Goal: Information Seeking & Learning: Learn about a topic

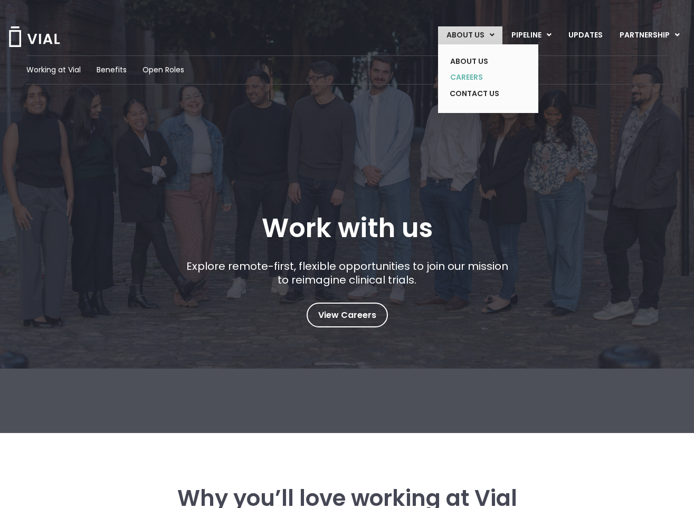
click at [471, 79] on link "CAREERS" at bounding box center [480, 77] width 77 height 16
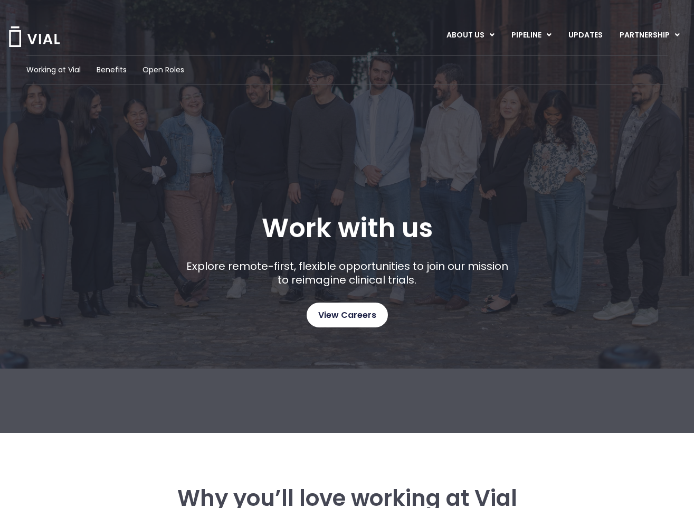
drag, startPoint x: 370, startPoint y: 332, endPoint x: 363, endPoint y: 319, distance: 15.1
click at [369, 332] on div "Working at Vial Benefits Open Roles Work with us Explore remote-first, flexible…" at bounding box center [347, 216] width 694 height 433
click at [363, 319] on span "View Careers" at bounding box center [347, 315] width 58 height 14
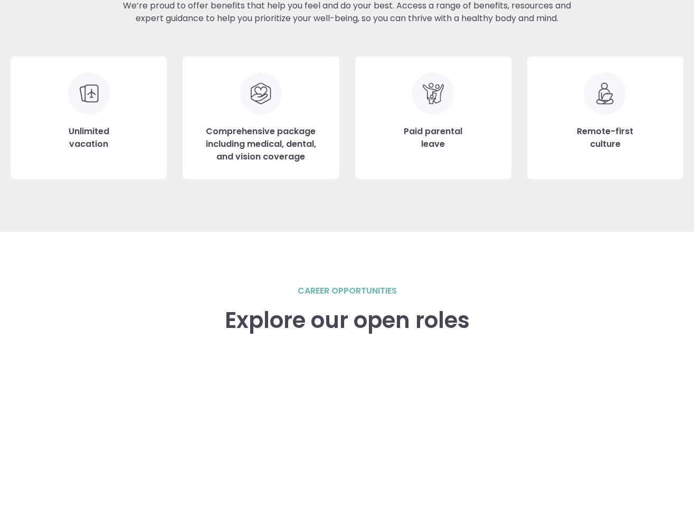
scroll to position [1247, 0]
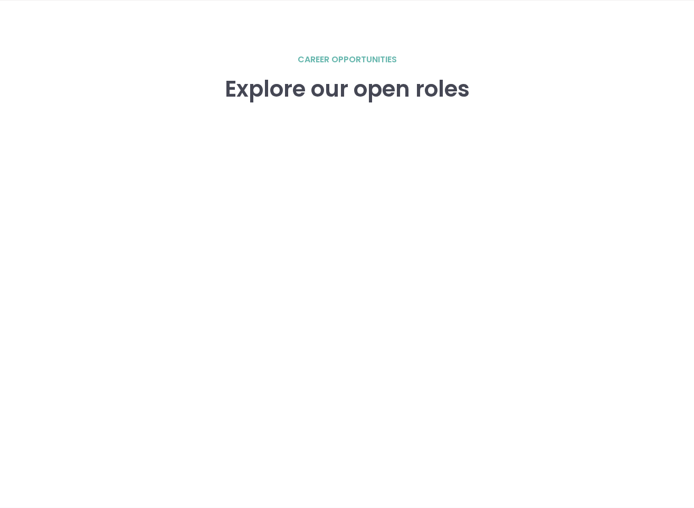
scroll to position [1460, 0]
